Goal: Task Accomplishment & Management: Manage account settings

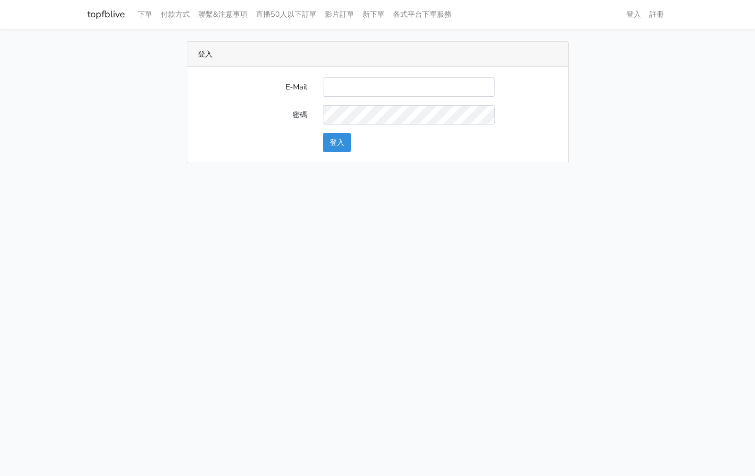
click at [445, 87] on input "E-Mail" at bounding box center [409, 86] width 172 height 19
click at [444, 95] on input "E-Mail" at bounding box center [409, 86] width 172 height 19
type input "[EMAIL_ADDRESS][DOMAIN_NAME]"
click at [350, 143] on button "登入" at bounding box center [337, 142] width 28 height 19
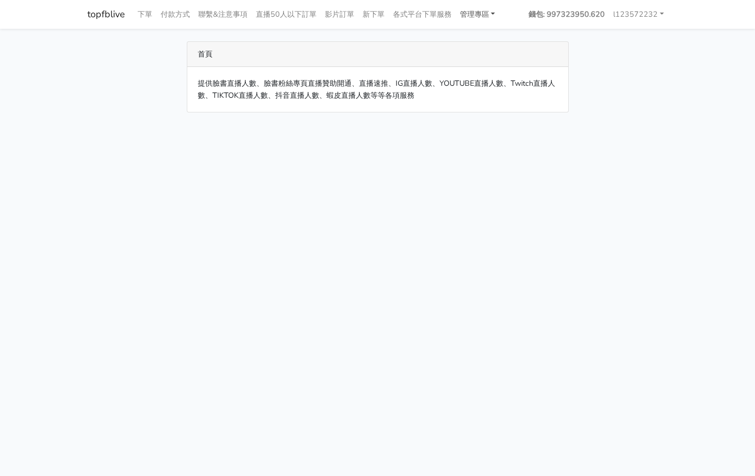
click at [491, 19] on link "管理專區" at bounding box center [478, 14] width 44 height 20
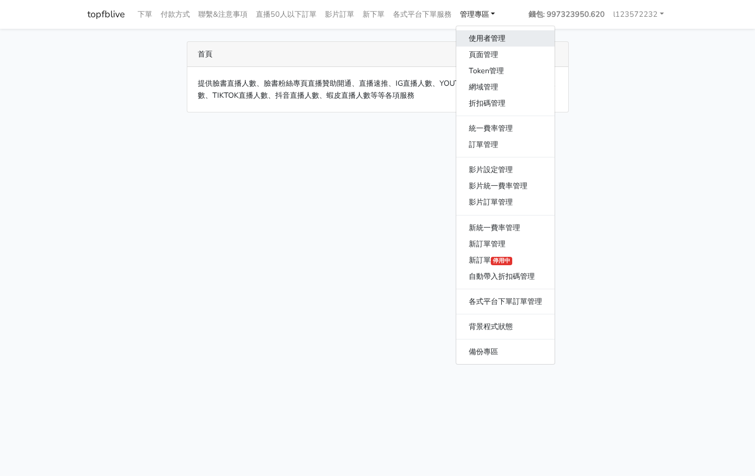
click at [492, 39] on link "使用者管理" at bounding box center [505, 38] width 98 height 16
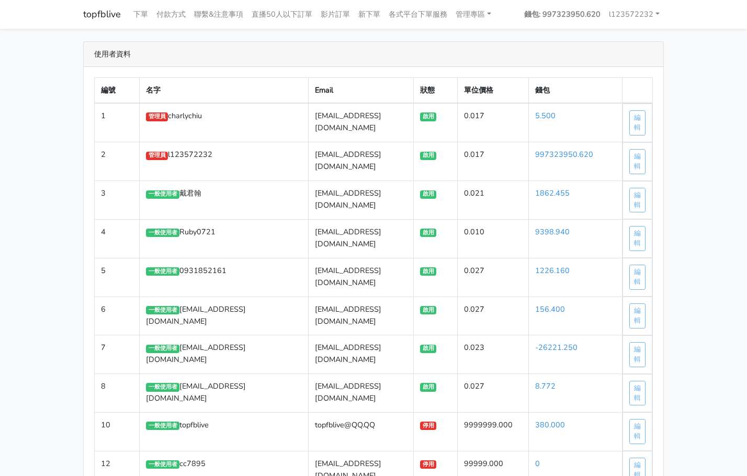
scroll to position [22738, 0]
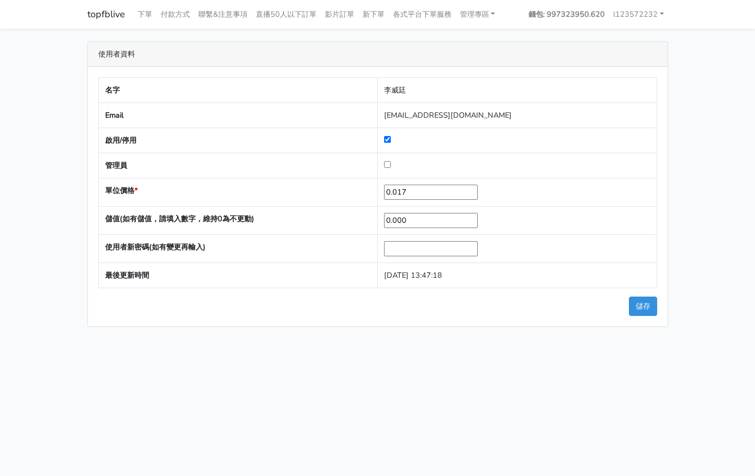
drag, startPoint x: 437, startPoint y: 219, endPoint x: 223, endPoint y: 212, distance: 213.7
click at [223, 212] on tr "儲值(如有儲值，請填入數字，維持0為不更動) 0.000" at bounding box center [377, 221] width 558 height 28
type input "3000"
click at [637, 295] on div "名字 李威廷 Email watin5408@gmail.com 啟用/停用 管理員 單位價格 * 0.017" at bounding box center [378, 197] width 580 height 260
click at [637, 300] on button "儲存" at bounding box center [643, 306] width 28 height 19
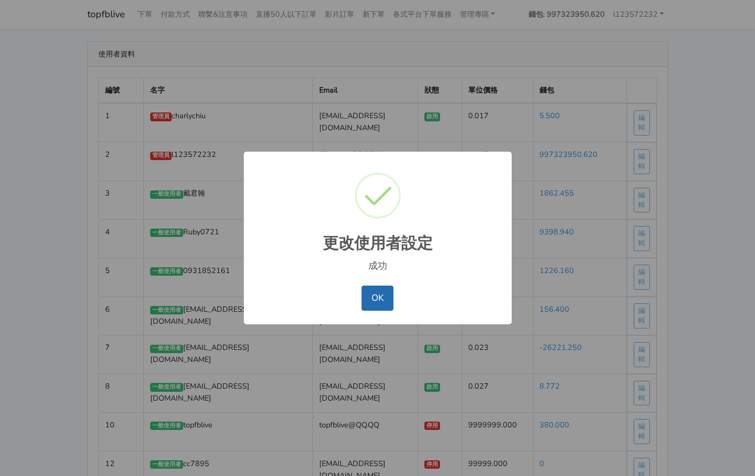
click at [376, 298] on button "OK" at bounding box center [378, 298] width 32 height 25
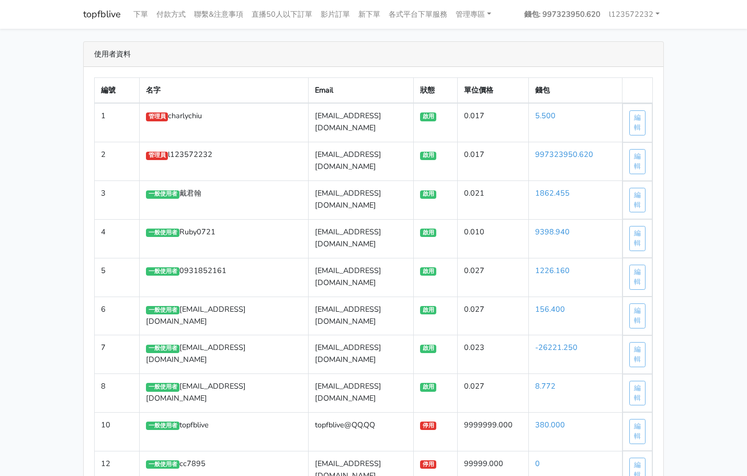
scroll to position [22738, 0]
